Goal: Information Seeking & Learning: Learn about a topic

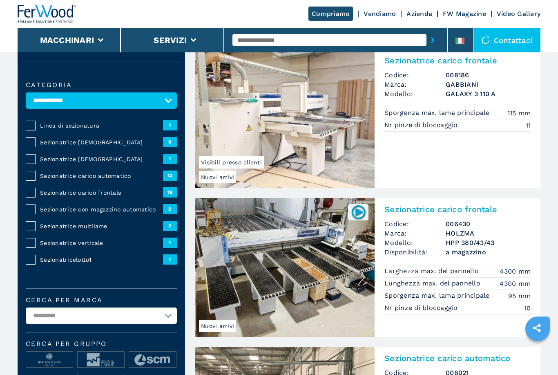
scroll to position [43, 0]
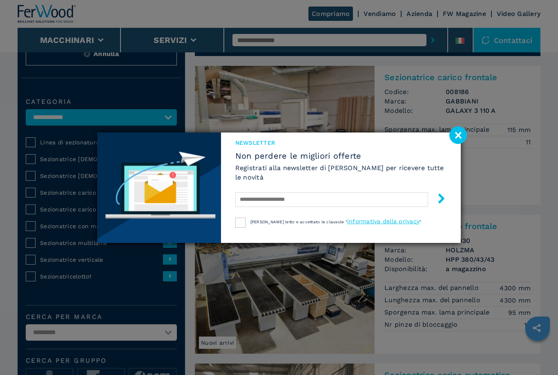
click at [459, 144] on image at bounding box center [459, 135] width 18 height 18
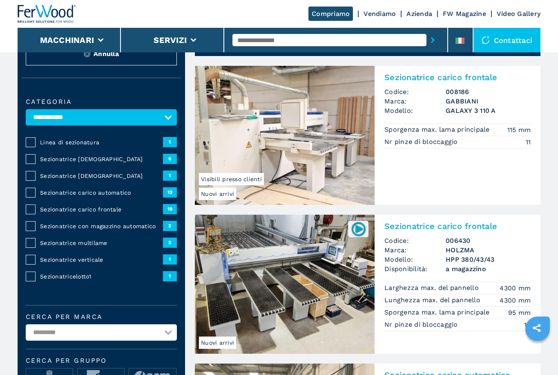
click at [321, 183] on img at bounding box center [285, 135] width 180 height 139
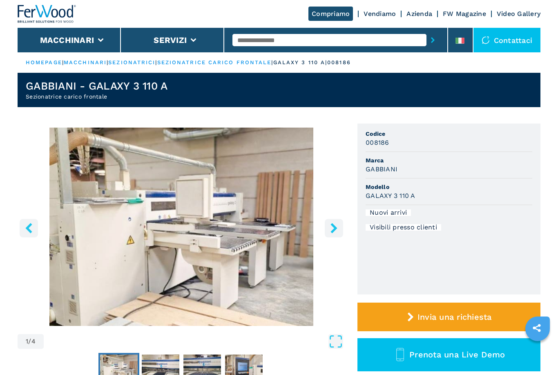
click at [332, 234] on button "right-button" at bounding box center [334, 228] width 18 height 18
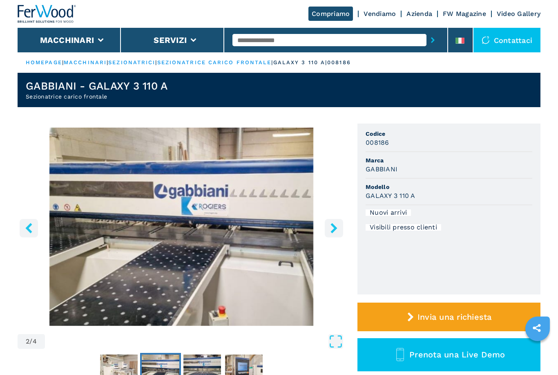
click at [340, 232] on button "right-button" at bounding box center [334, 228] width 18 height 18
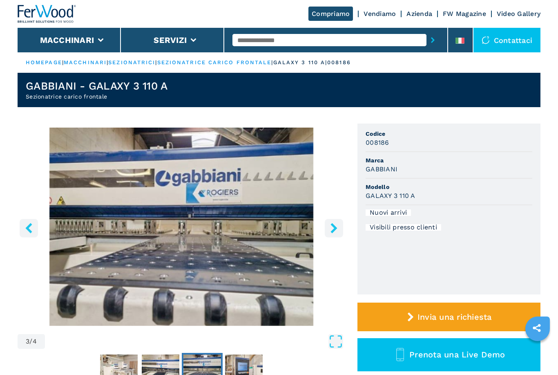
click at [333, 235] on button "right-button" at bounding box center [334, 228] width 18 height 18
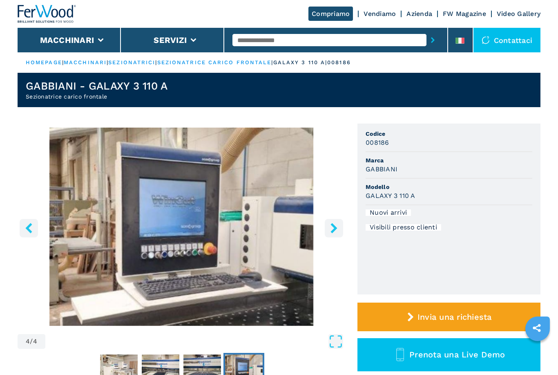
click at [332, 234] on button "right-button" at bounding box center [334, 228] width 18 height 18
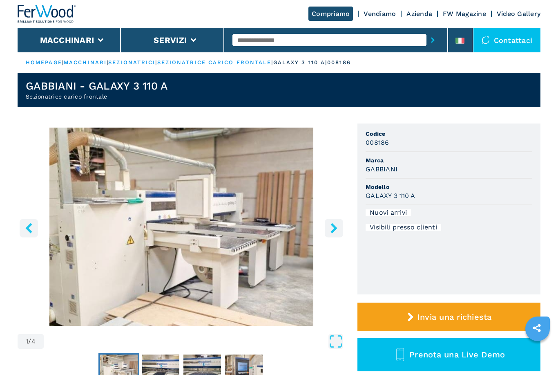
select select "**********"
